Goal: Task Accomplishment & Management: Complete application form

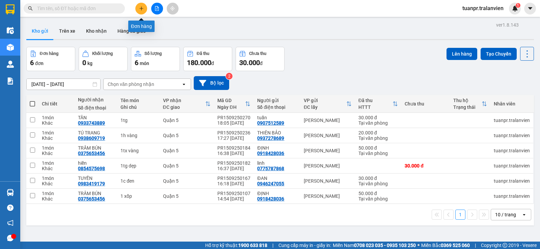
click at [139, 11] on button at bounding box center [141, 9] width 12 height 12
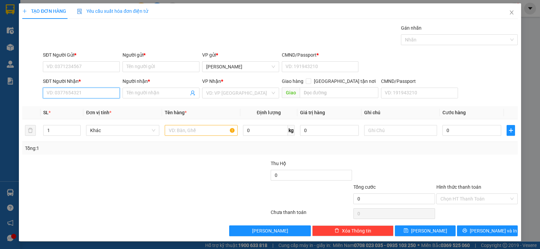
click at [78, 89] on input "SĐT Người Nhận *" at bounding box center [81, 93] width 77 height 11
click at [59, 108] on div "0377461166 - Linh" at bounding box center [81, 106] width 68 height 7
type input "0377461166"
type input "[PERSON_NAME]"
type input "0377461166"
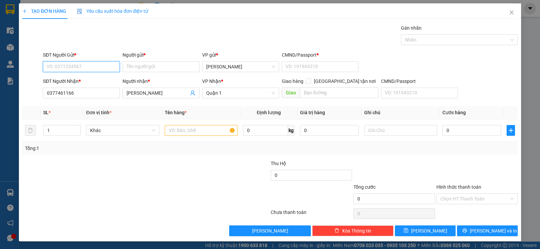
click at [69, 71] on input "SĐT Người Gửi *" at bounding box center [81, 66] width 77 height 11
click at [87, 77] on div "0977810164 - thu" at bounding box center [81, 80] width 68 height 7
type input "0977810164"
type input "thu"
type input "1"
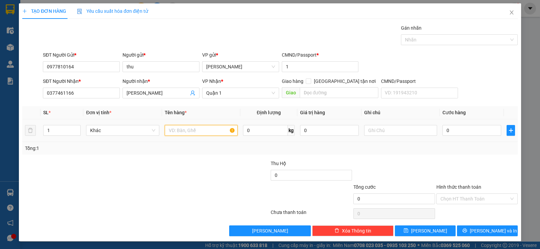
click at [189, 127] on input "text" at bounding box center [201, 130] width 73 height 11
click at [189, 128] on input "text" at bounding box center [201, 130] width 73 height 11
type input "1T nilon đen"
type input "3"
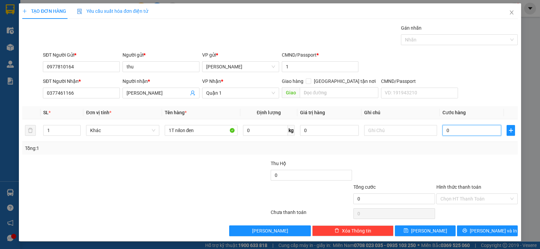
type input "3"
type input "30"
type input "30.000"
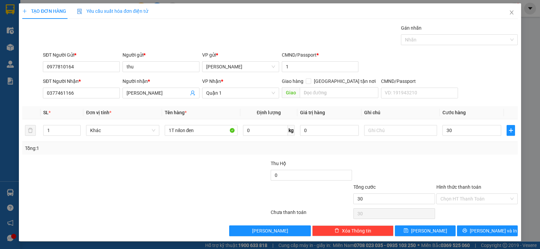
type input "30.000"
click at [456, 163] on div at bounding box center [477, 172] width 83 height 24
click at [476, 197] on input "Hình thức thanh toán" at bounding box center [474, 199] width 68 height 10
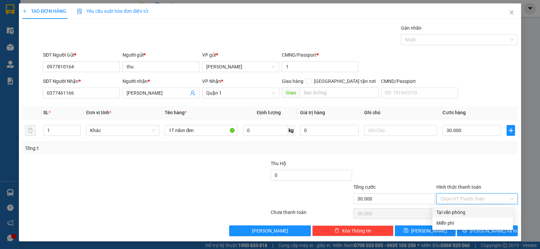
click at [466, 213] on div "Tại văn phòng" at bounding box center [472, 212] width 73 height 7
type input "0"
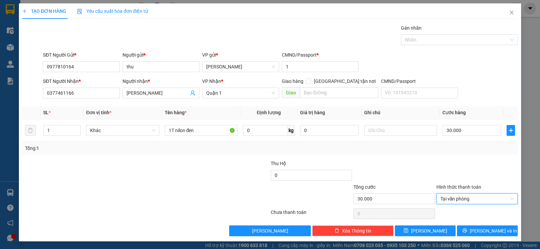
click at [424, 163] on div at bounding box center [394, 172] width 83 height 24
click at [477, 231] on span "[PERSON_NAME] và In" at bounding box center [493, 230] width 47 height 7
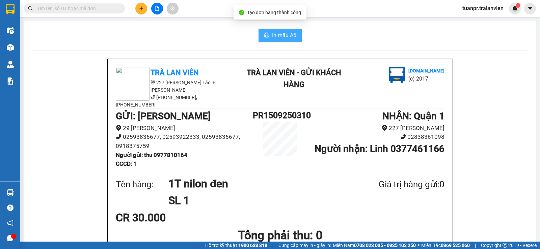
click at [290, 36] on span "In mẫu A5" at bounding box center [284, 35] width 24 height 8
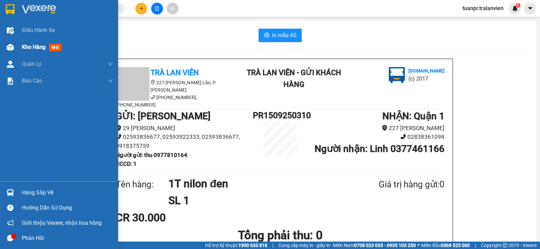
drag, startPoint x: 33, startPoint y: 42, endPoint x: 44, endPoint y: 42, distance: 10.8
click at [33, 42] on div "Kho hàng mới" at bounding box center [67, 47] width 91 height 17
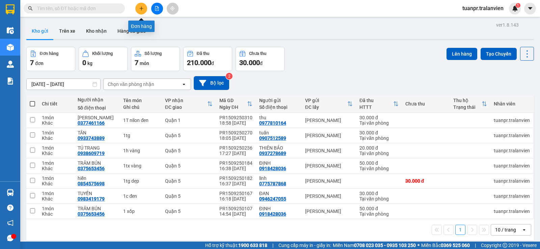
click at [138, 8] on button at bounding box center [141, 9] width 12 height 12
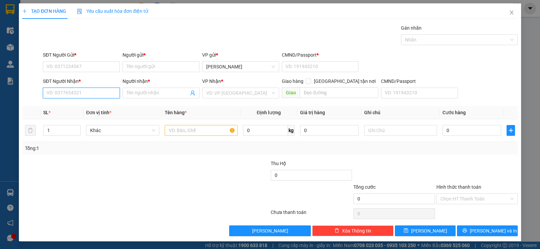
click at [90, 91] on input "SĐT Người Nhận *" at bounding box center [81, 93] width 77 height 11
click at [73, 90] on input "SĐT Người Nhận *" at bounding box center [81, 93] width 77 height 11
type input "0901689824"
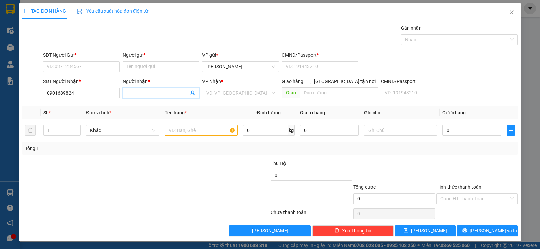
click at [143, 93] on input "Người nhận *" at bounding box center [158, 92] width 62 height 7
type input "khiết"
click at [225, 93] on input "search" at bounding box center [238, 93] width 64 height 10
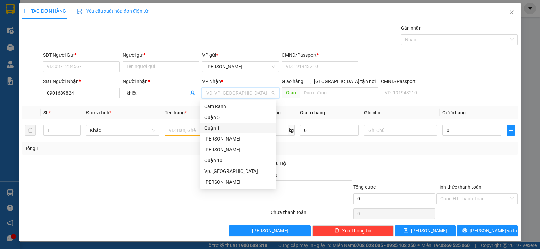
click at [220, 126] on div "Quận 1" at bounding box center [238, 128] width 68 height 7
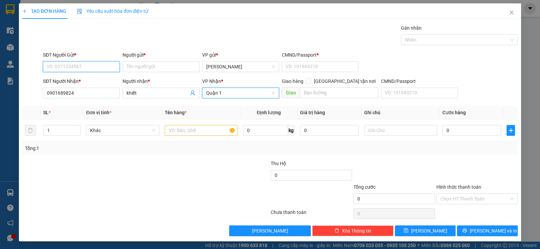
click at [74, 69] on input "SĐT Người Gửi *" at bounding box center [81, 66] width 77 height 11
type input "0708865568"
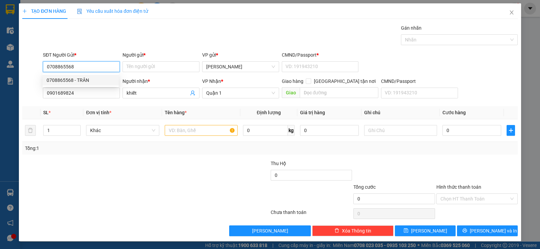
click at [86, 79] on div "0708865568 - TRÂN" at bounding box center [81, 80] width 68 height 7
type input "TRÂN"
type input "1"
type input "0708865568"
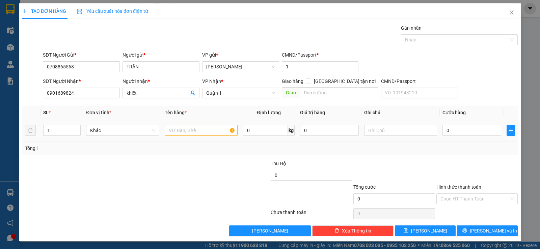
click at [198, 122] on td at bounding box center [201, 130] width 78 height 23
click at [195, 131] on input "text" at bounding box center [201, 130] width 73 height 11
type input "1h vàng"
type input "2"
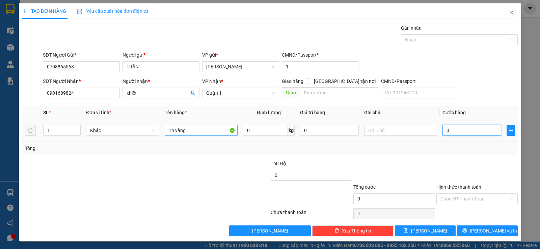
type input "2"
type input "20"
type input "20.000"
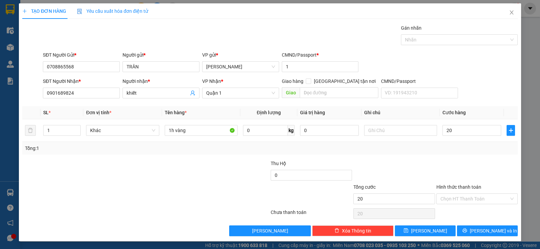
type input "20.000"
click at [422, 163] on div at bounding box center [394, 172] width 83 height 24
click at [456, 197] on input "Hình thức thanh toán" at bounding box center [474, 199] width 68 height 10
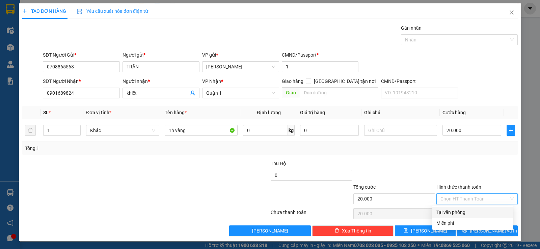
click at [463, 210] on div "Tại văn phòng" at bounding box center [472, 212] width 73 height 7
type input "0"
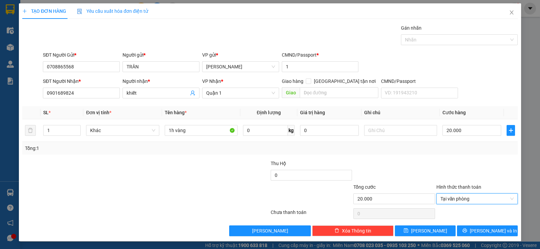
click at [379, 171] on div at bounding box center [394, 172] width 83 height 24
click at [483, 236] on button "[PERSON_NAME] và In" at bounding box center [487, 231] width 61 height 11
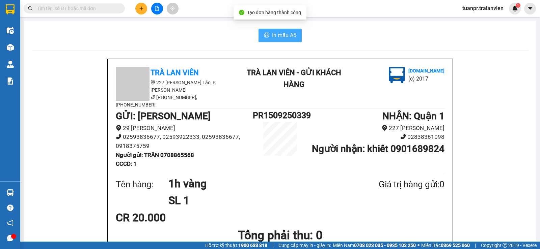
click at [284, 39] on span "In mẫu A5" at bounding box center [284, 35] width 24 height 8
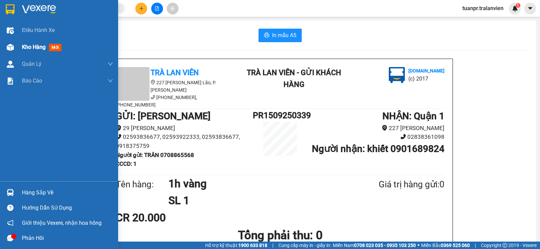
click at [34, 44] on span "Kho hàng" at bounding box center [34, 47] width 24 height 6
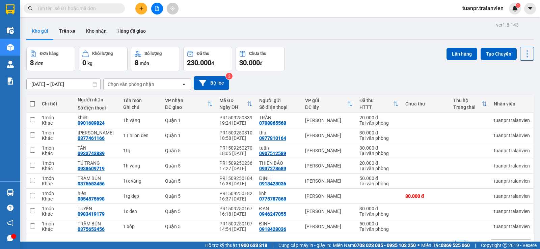
scroll to position [31, 0]
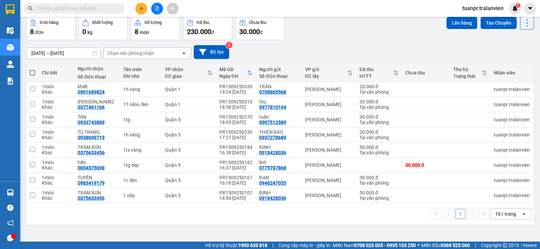
click at [194, 3] on div "Kết quả tìm kiếm ( 7 ) Bộ lọc Tìm người gửi/nhận Ngày tạo đơn gần nhất Mã ĐH Tr…" at bounding box center [270, 8] width 540 height 17
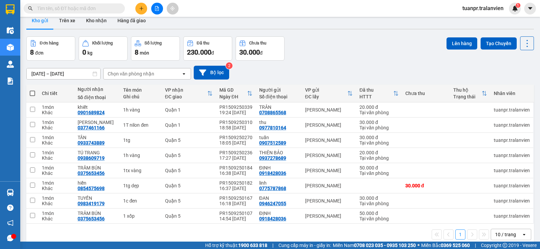
scroll to position [0, 0]
